Goal: Task Accomplishment & Management: Manage account settings

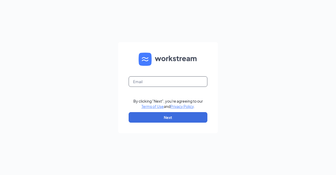
click at [148, 83] on input "text" at bounding box center [168, 81] width 79 height 10
type input "kaushal500@hotmail.com"
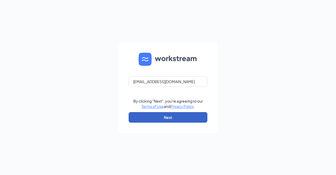
click at [169, 115] on button "Next" at bounding box center [168, 117] width 79 height 10
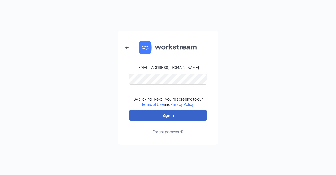
click at [162, 112] on button "Sign In" at bounding box center [168, 115] width 79 height 10
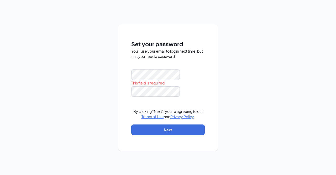
click at [183, 55] on div "You'll use your email to log in next time, but first you need a password" at bounding box center [167, 53] width 73 height 10
click at [195, 74] on div at bounding box center [167, 74] width 73 height 10
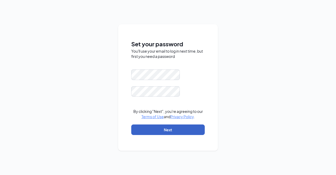
click at [180, 129] on button "Next" at bounding box center [167, 129] width 73 height 10
